Goal: Task Accomplishment & Management: Manage account settings

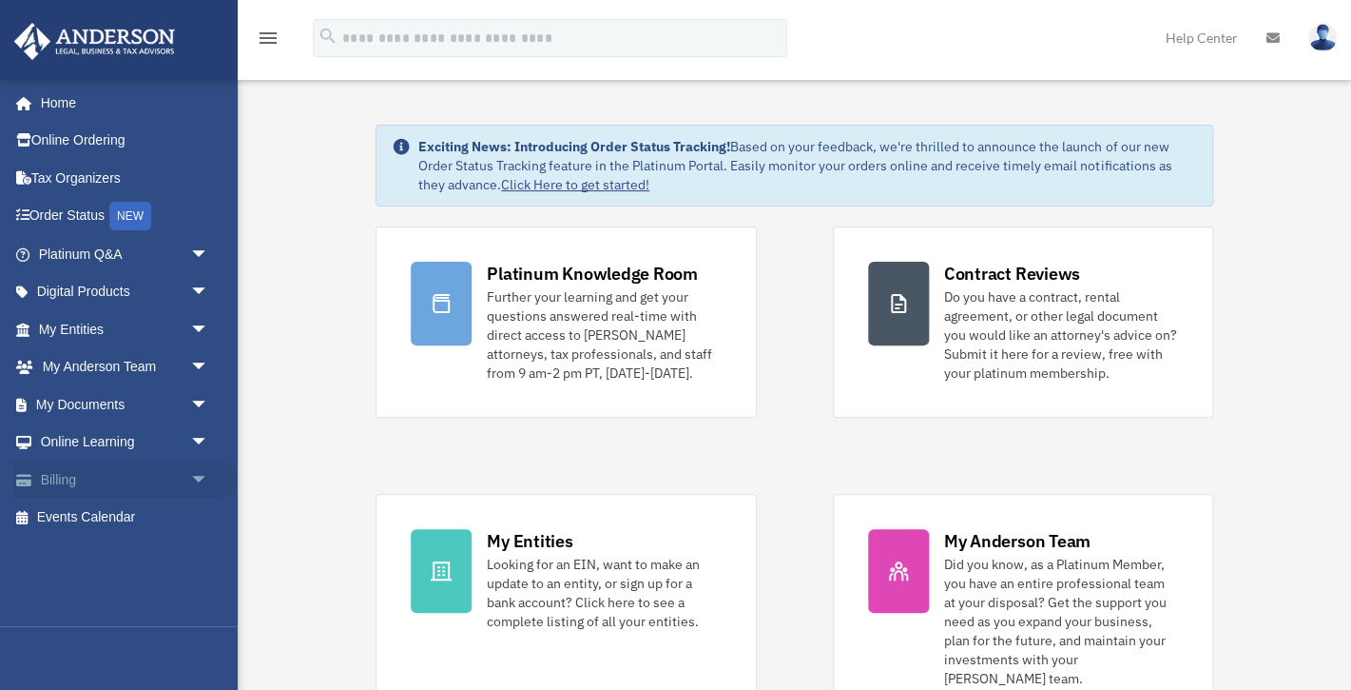
click at [77, 478] on link "Billing arrow_drop_down" at bounding box center [125, 479] width 224 height 38
click at [196, 471] on span "arrow_drop_down" at bounding box center [209, 479] width 38 height 39
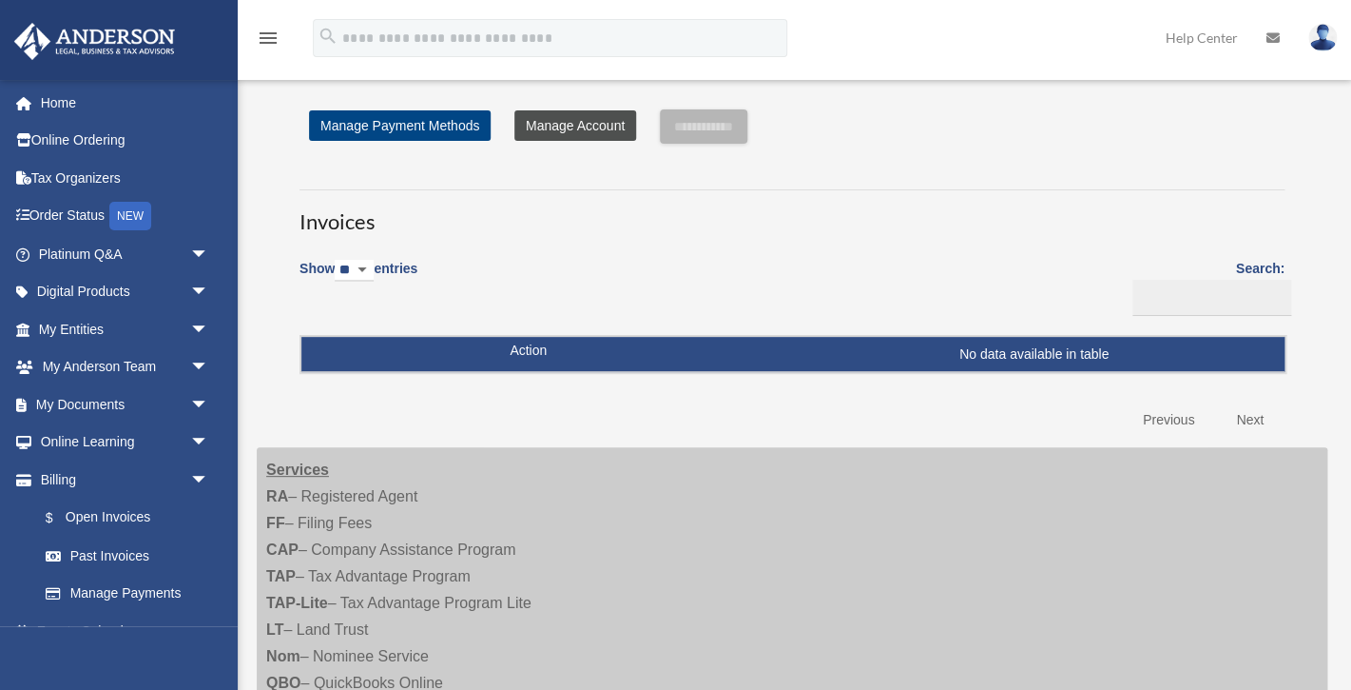
scroll to position [3, 0]
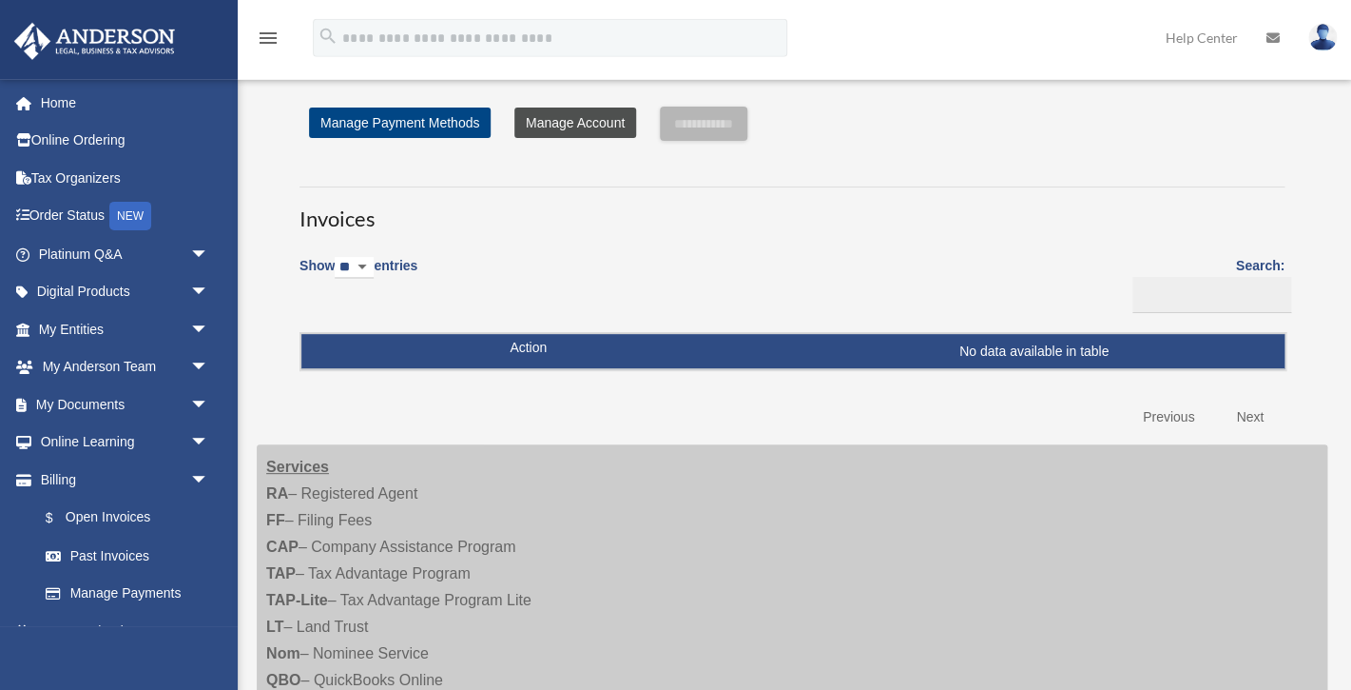
click at [596, 125] on link "Manage Account" at bounding box center [576, 122] width 122 height 30
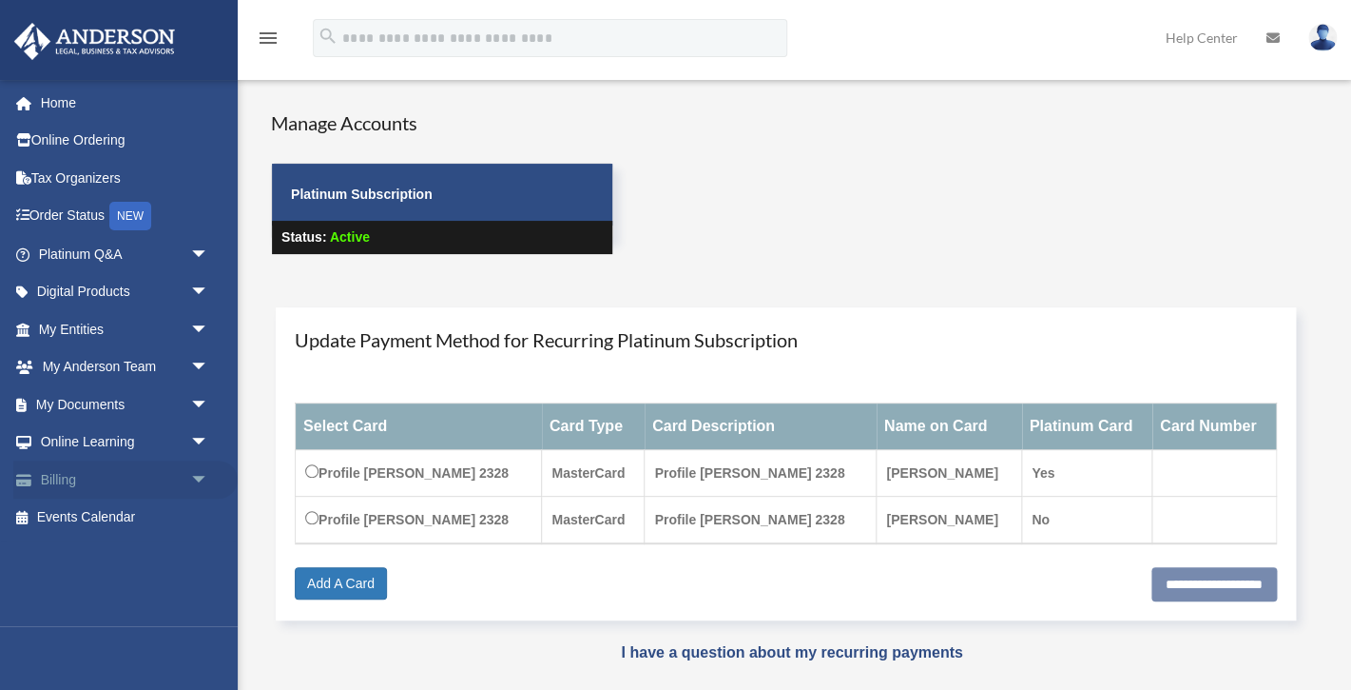
click at [199, 474] on span "arrow_drop_down" at bounding box center [209, 479] width 38 height 39
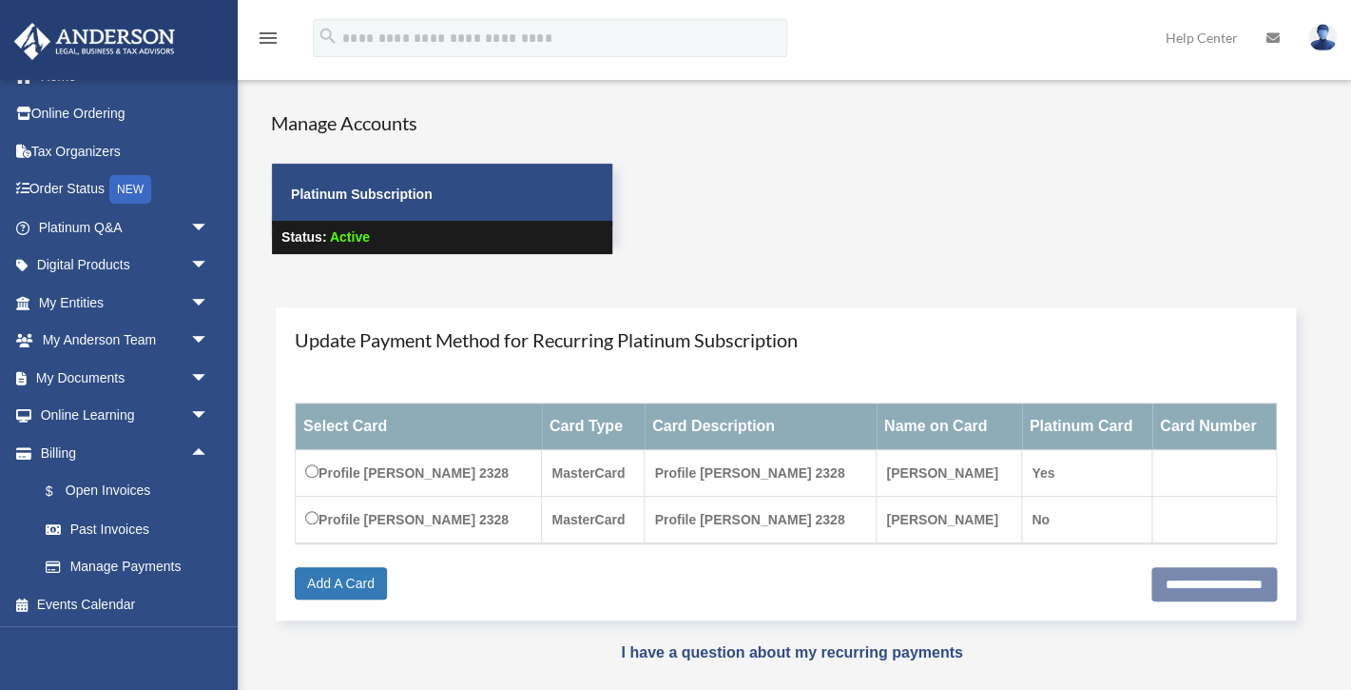
click at [1318, 34] on img at bounding box center [1323, 38] width 29 height 28
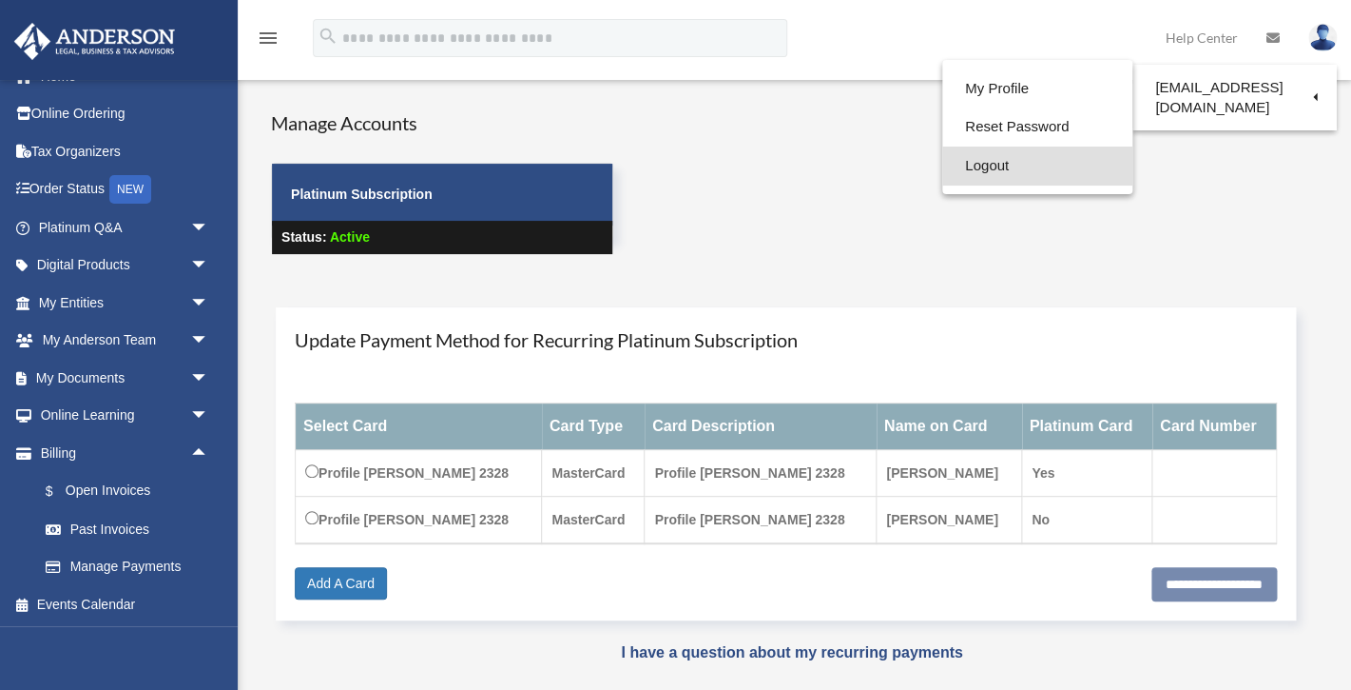
click at [977, 168] on link "Logout" at bounding box center [1037, 165] width 190 height 39
